Goal: Transaction & Acquisition: Obtain resource

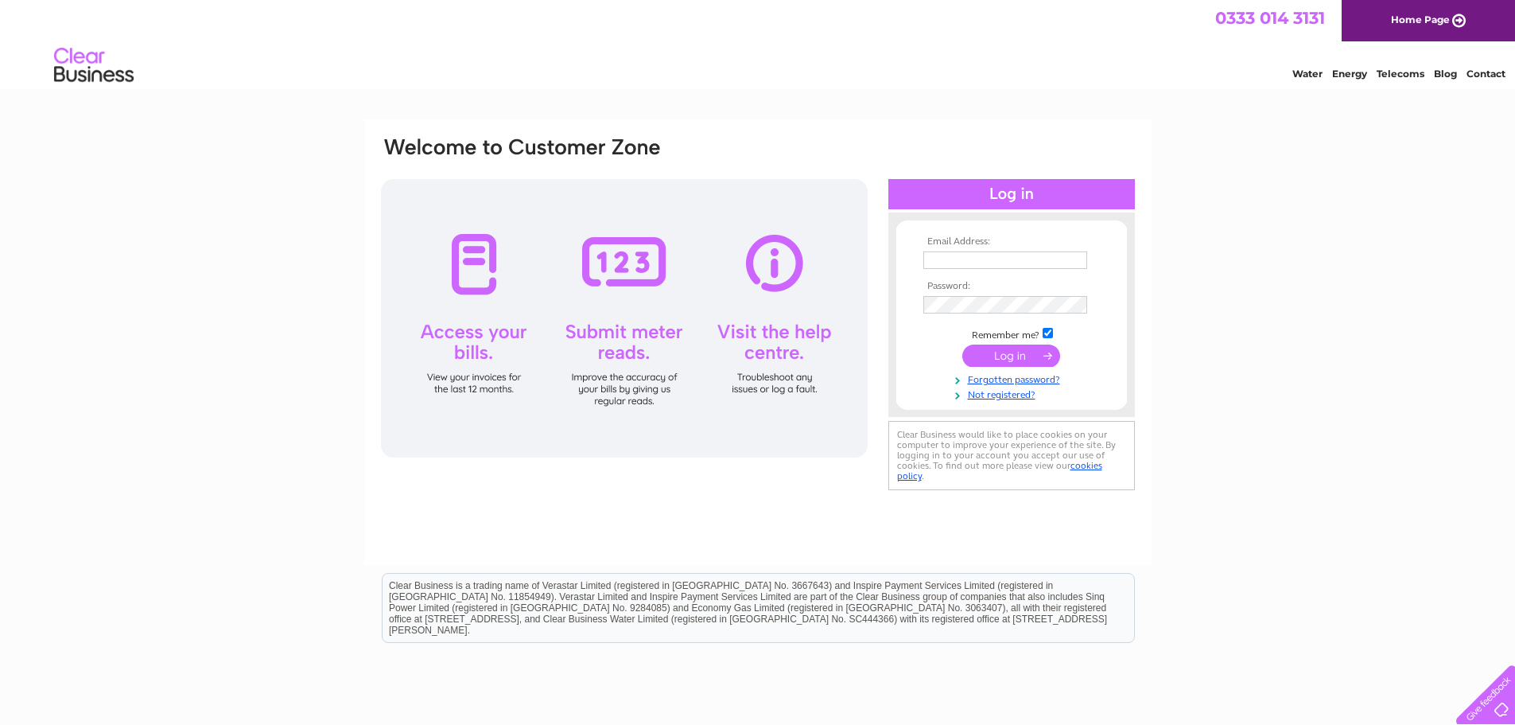
type input "[EMAIL_ADDRESS][DOMAIN_NAME]"
click at [973, 350] on input "submit" at bounding box center [1011, 355] width 98 height 22
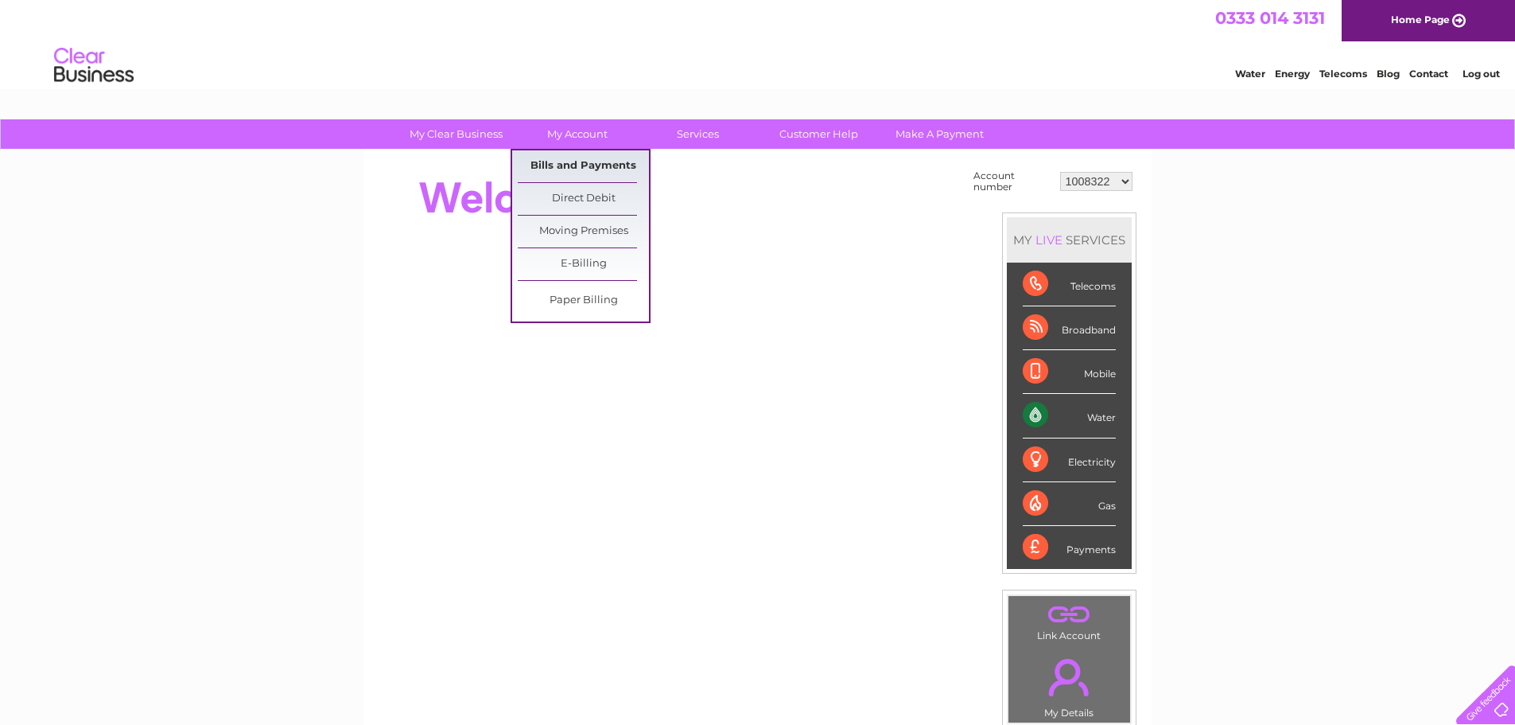
click at [582, 177] on link "Bills and Payments" at bounding box center [583, 166] width 131 height 32
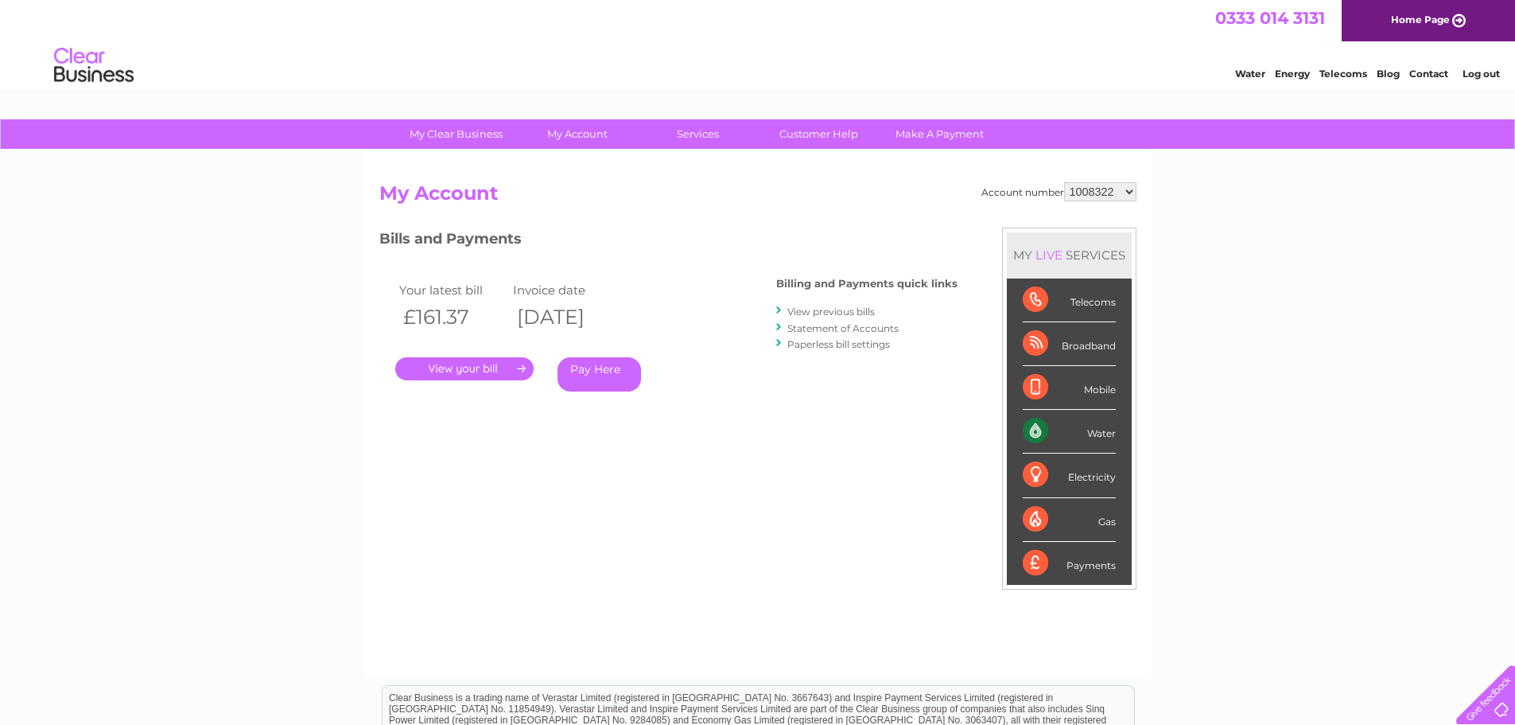
click at [434, 378] on link "." at bounding box center [464, 368] width 138 height 23
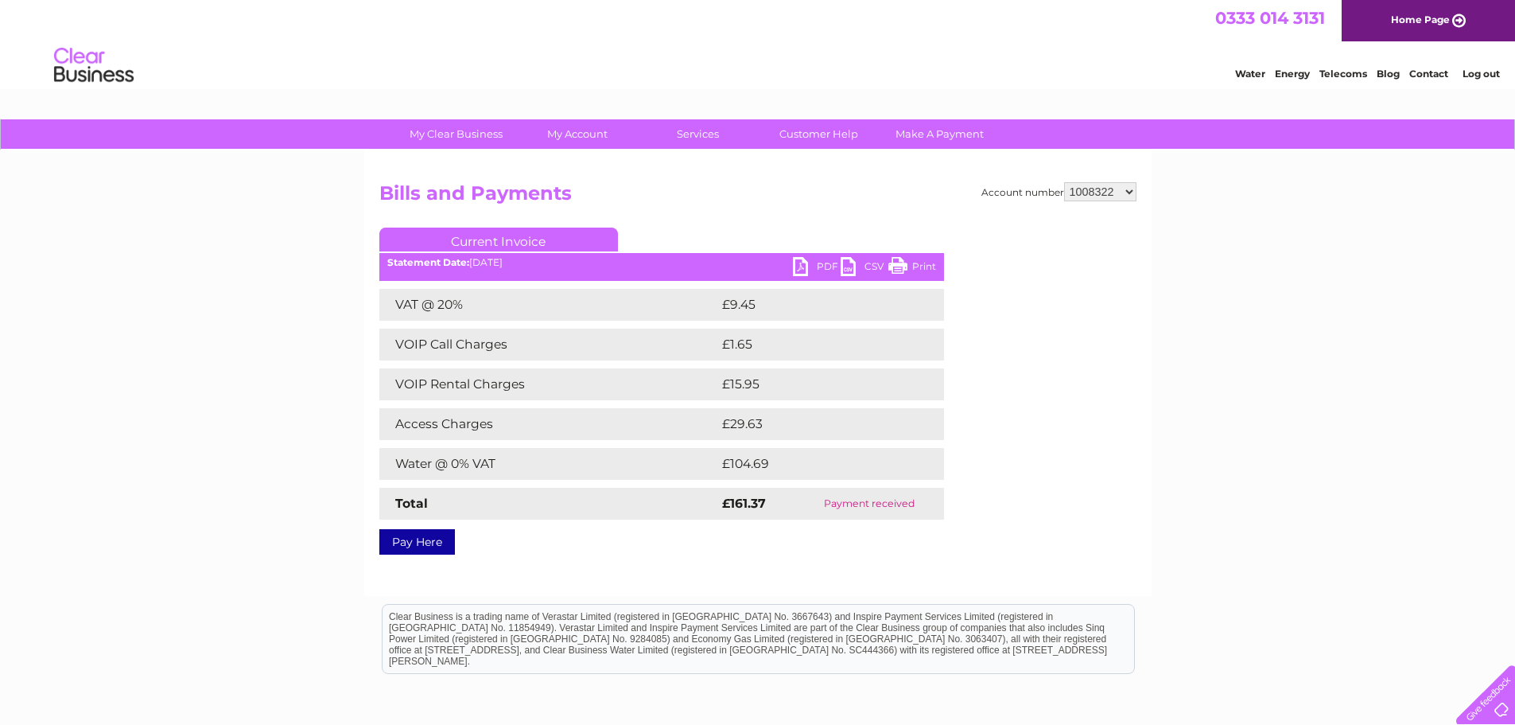
click at [822, 265] on link "PDF" at bounding box center [817, 268] width 48 height 23
click at [1092, 190] on select "1008322 30286811" at bounding box center [1100, 191] width 72 height 19
click at [1122, 198] on select "1008322 30286811" at bounding box center [1100, 191] width 72 height 19
select select "30286811"
click at [1065, 182] on select "1008322 30286811" at bounding box center [1100, 191] width 72 height 19
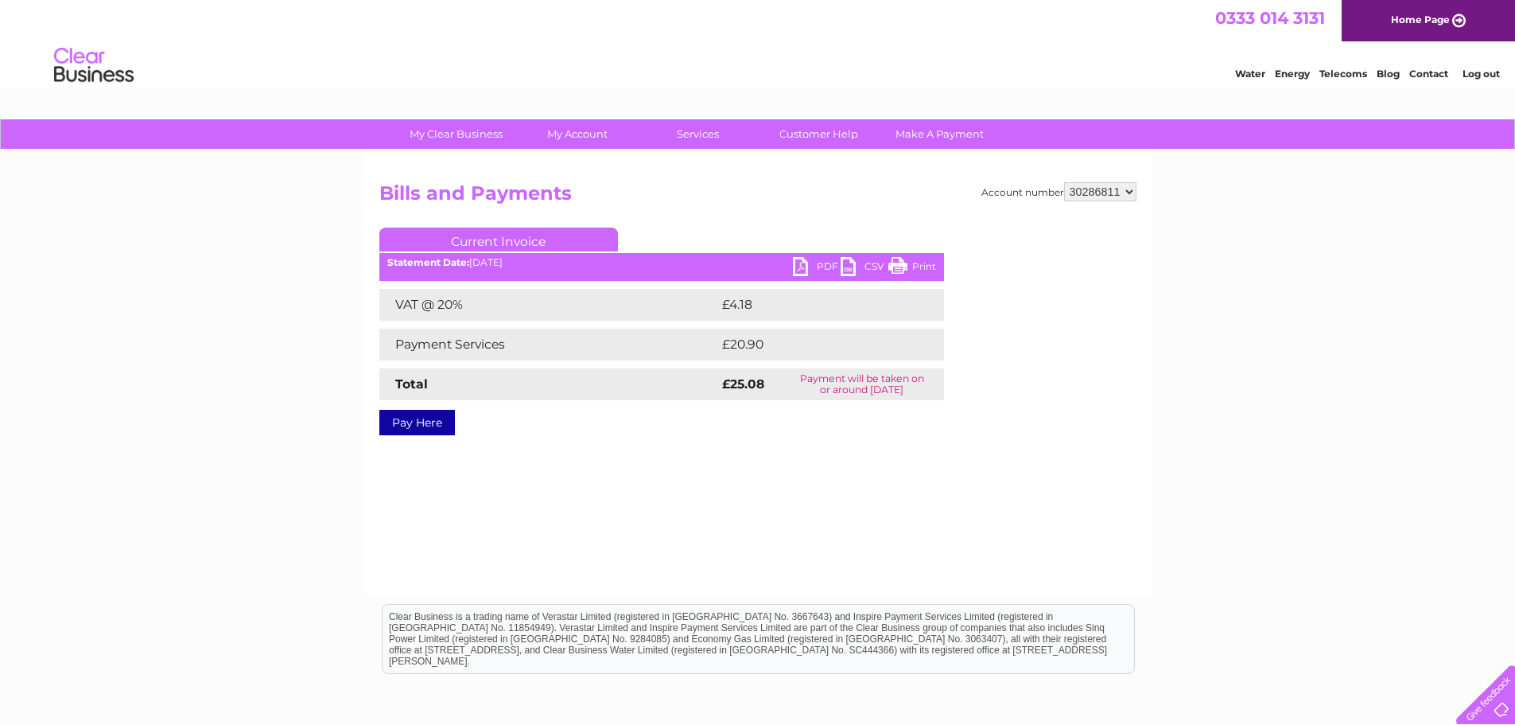
click at [812, 272] on link "PDF" at bounding box center [817, 268] width 48 height 23
click at [1129, 195] on select "1008322 30286811" at bounding box center [1100, 191] width 72 height 19
